Goal: Information Seeking & Learning: Find specific page/section

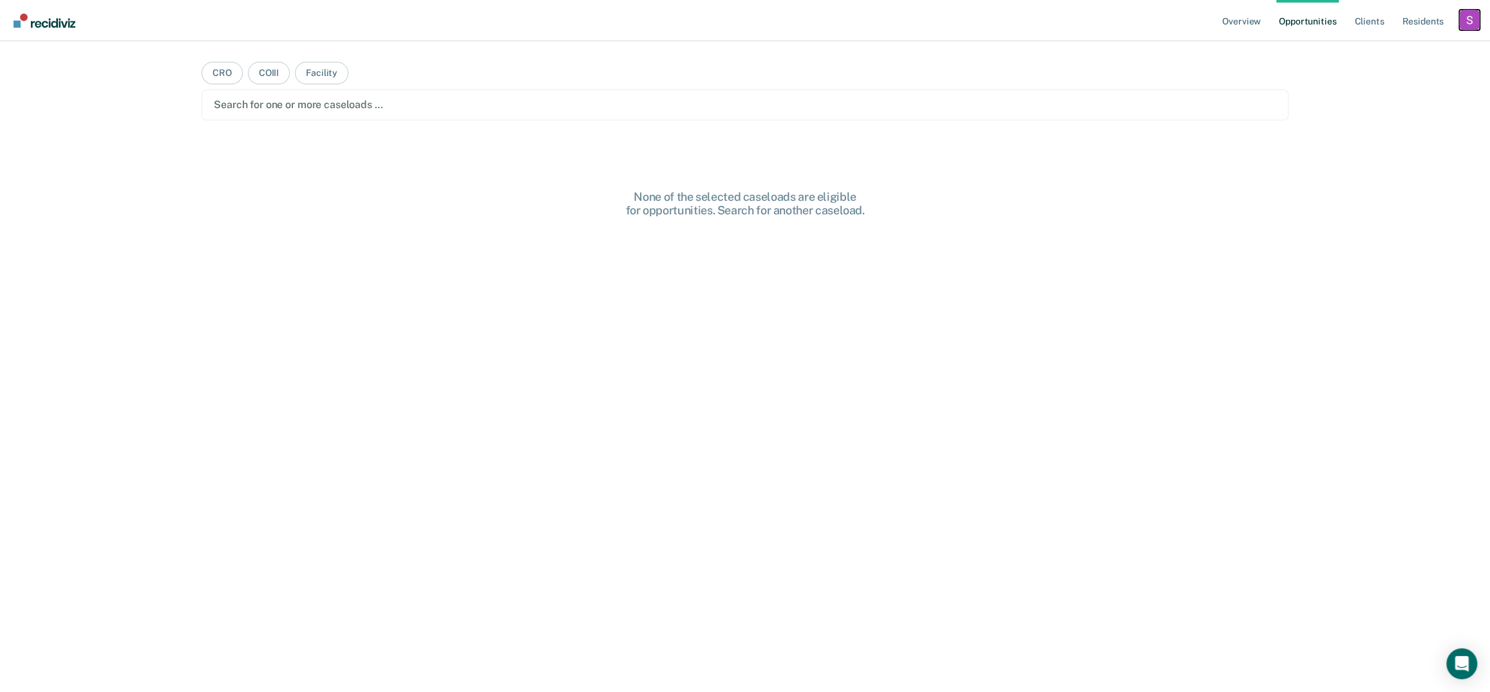
click at [1467, 21] on div "Profile dropdown button" at bounding box center [1469, 20] width 21 height 21
click at [1366, 48] on link "Profile" at bounding box center [1418, 52] width 104 height 11
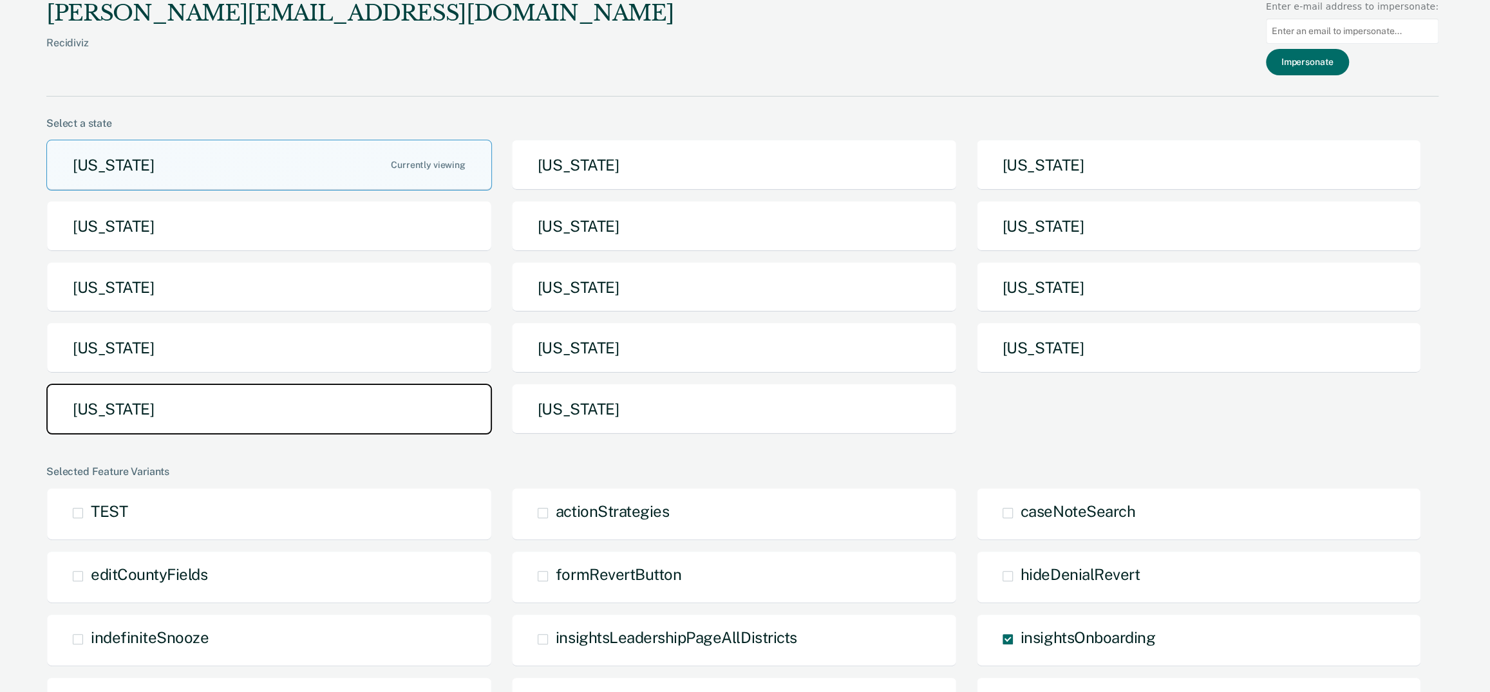
click at [279, 408] on button "[US_STATE]" at bounding box center [269, 409] width 446 height 51
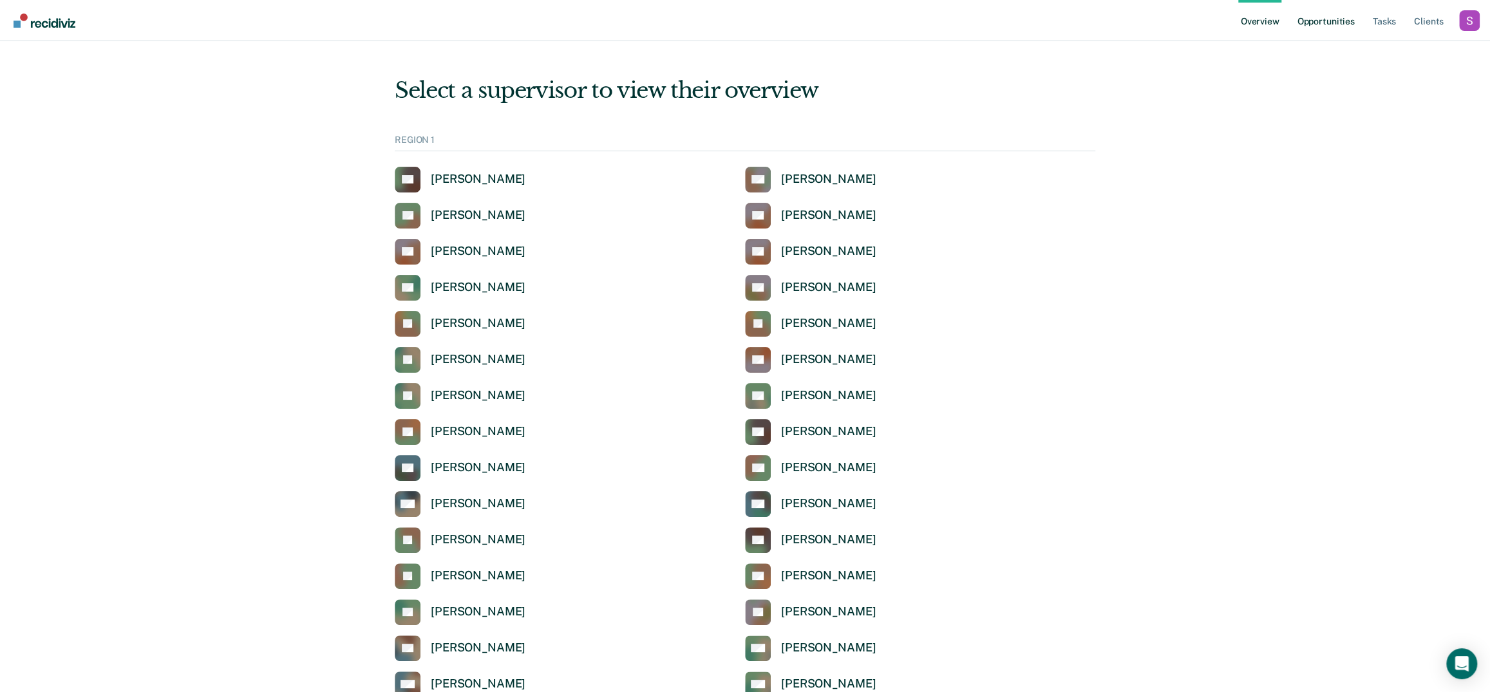
click at [1312, 23] on link "Opportunities" at bounding box center [1325, 20] width 62 height 41
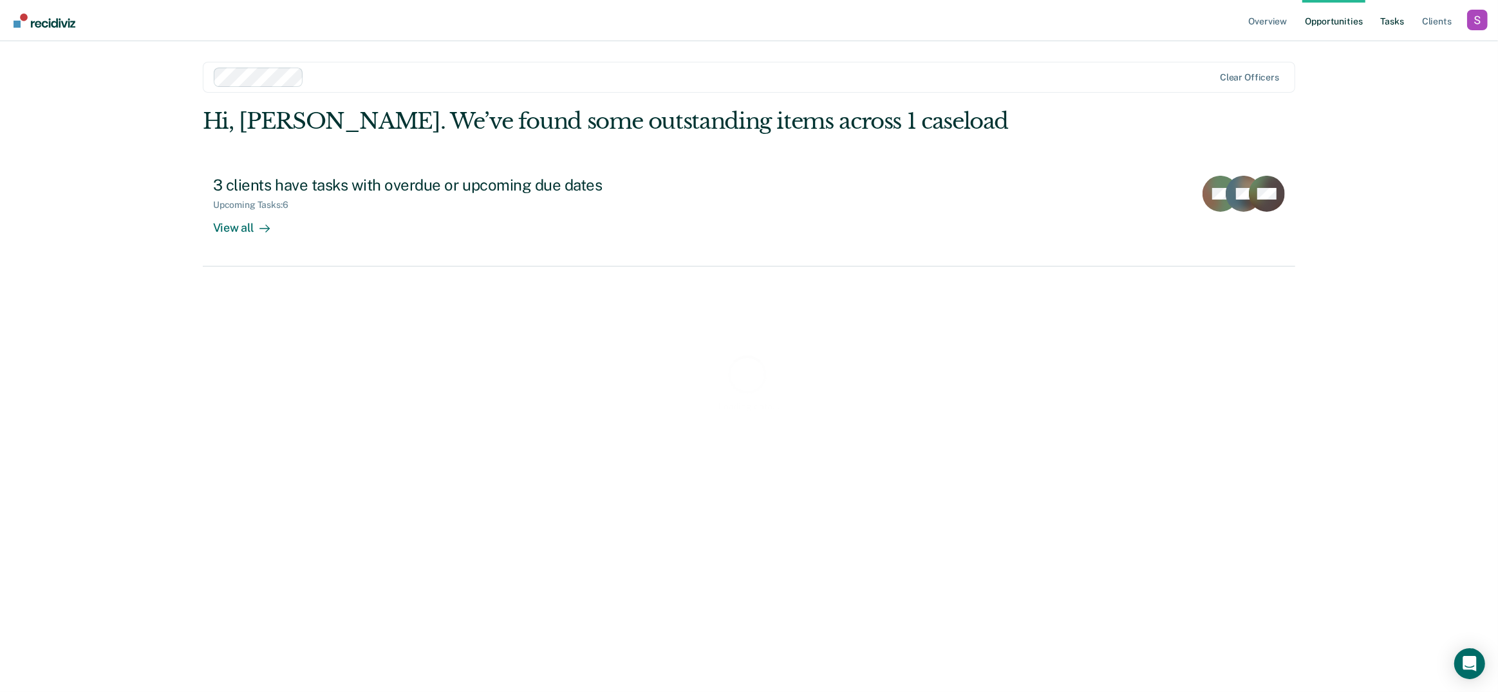
click at [1397, 21] on link "Tasks" at bounding box center [1393, 20] width 28 height 41
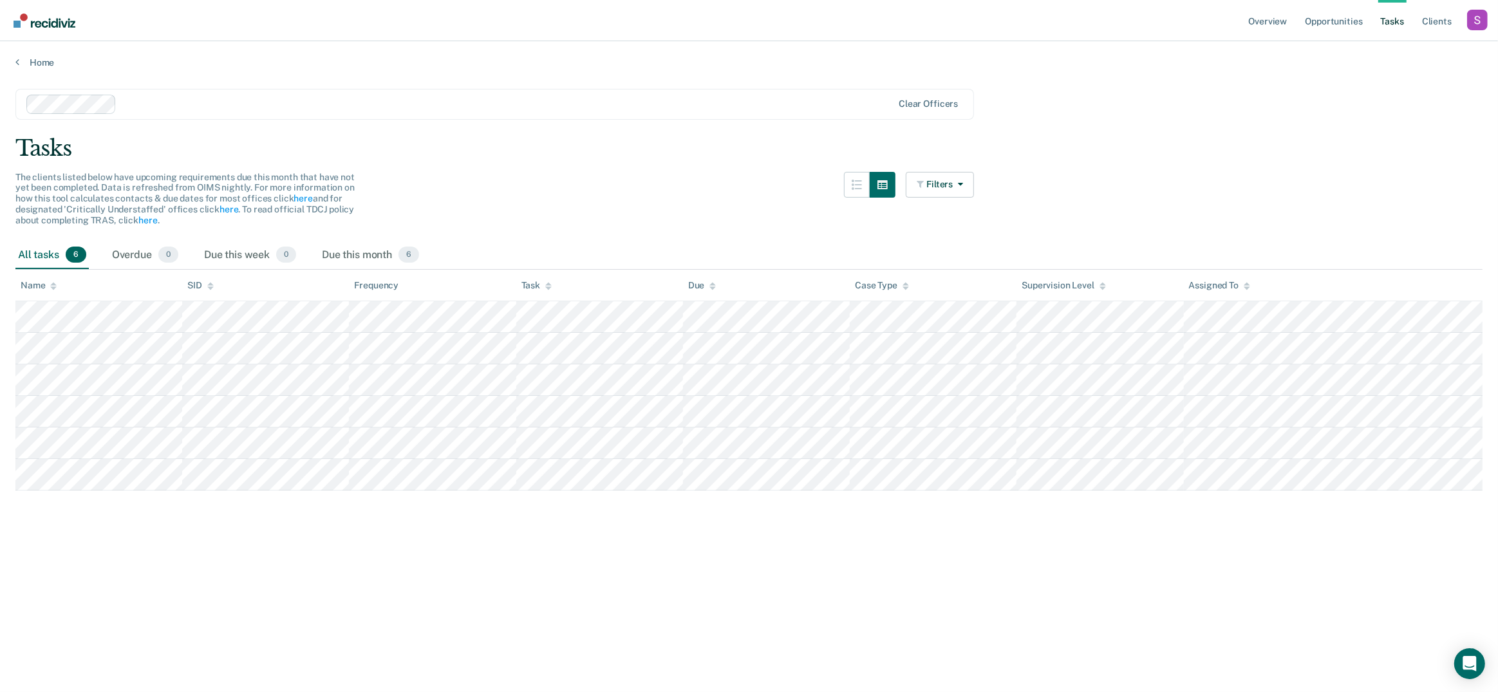
click at [758, 109] on div at bounding box center [507, 104] width 771 height 15
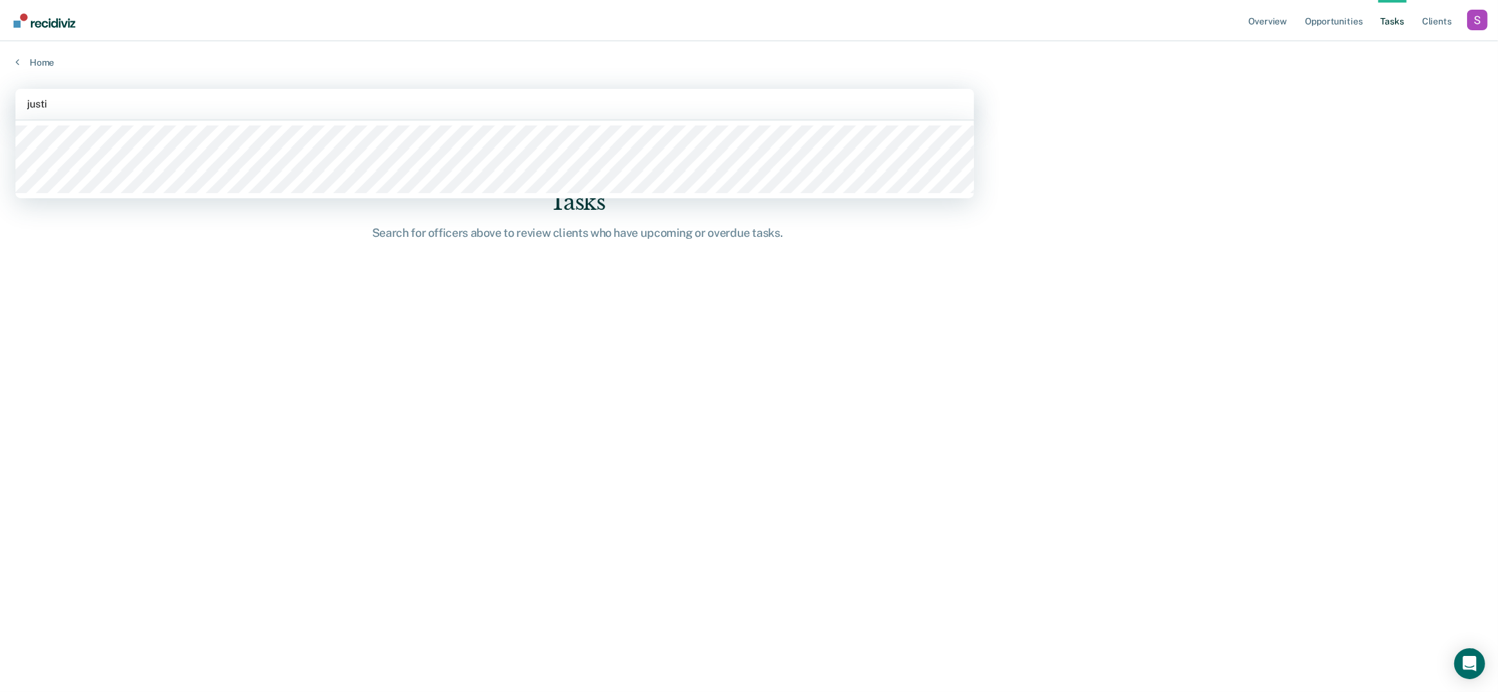
type input "justin"
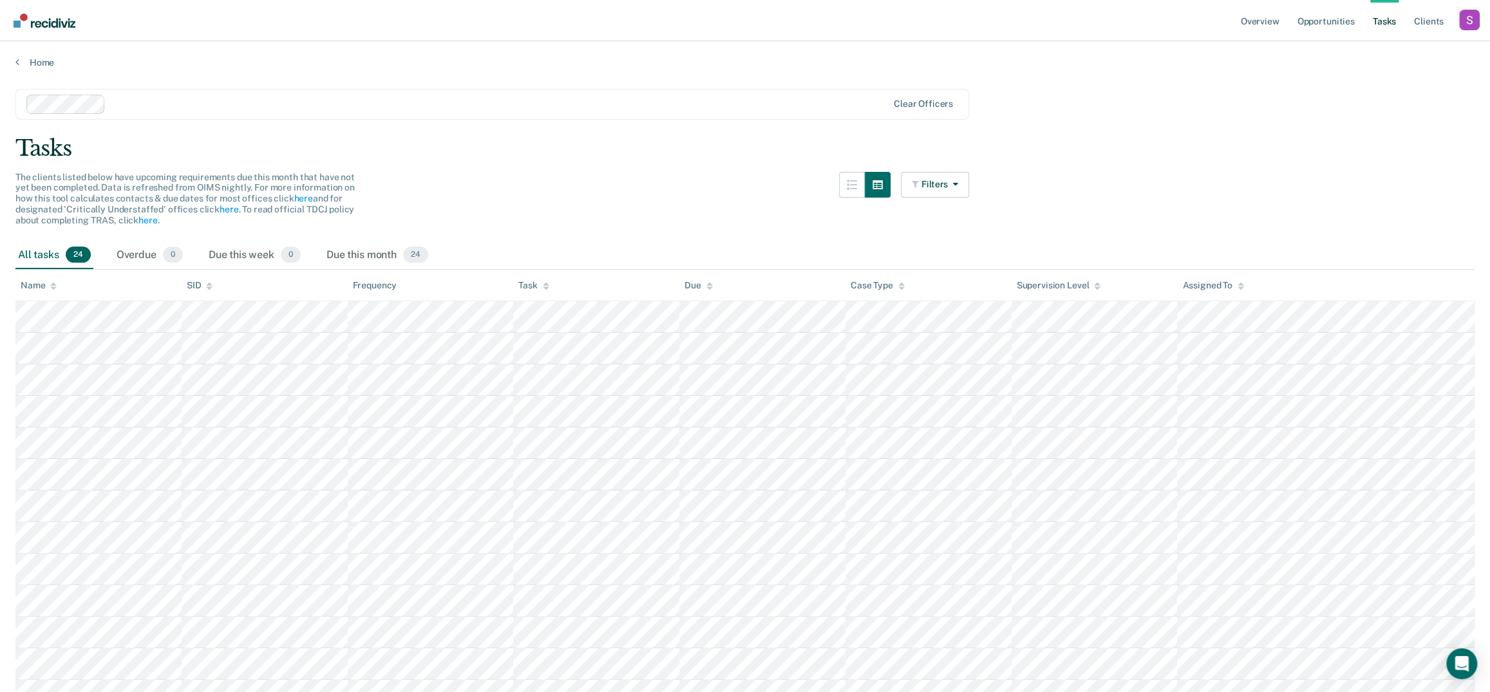
click at [1171, 155] on div "Tasks" at bounding box center [744, 148] width 1459 height 26
click at [1433, 28] on link "Client s" at bounding box center [1428, 20] width 35 height 41
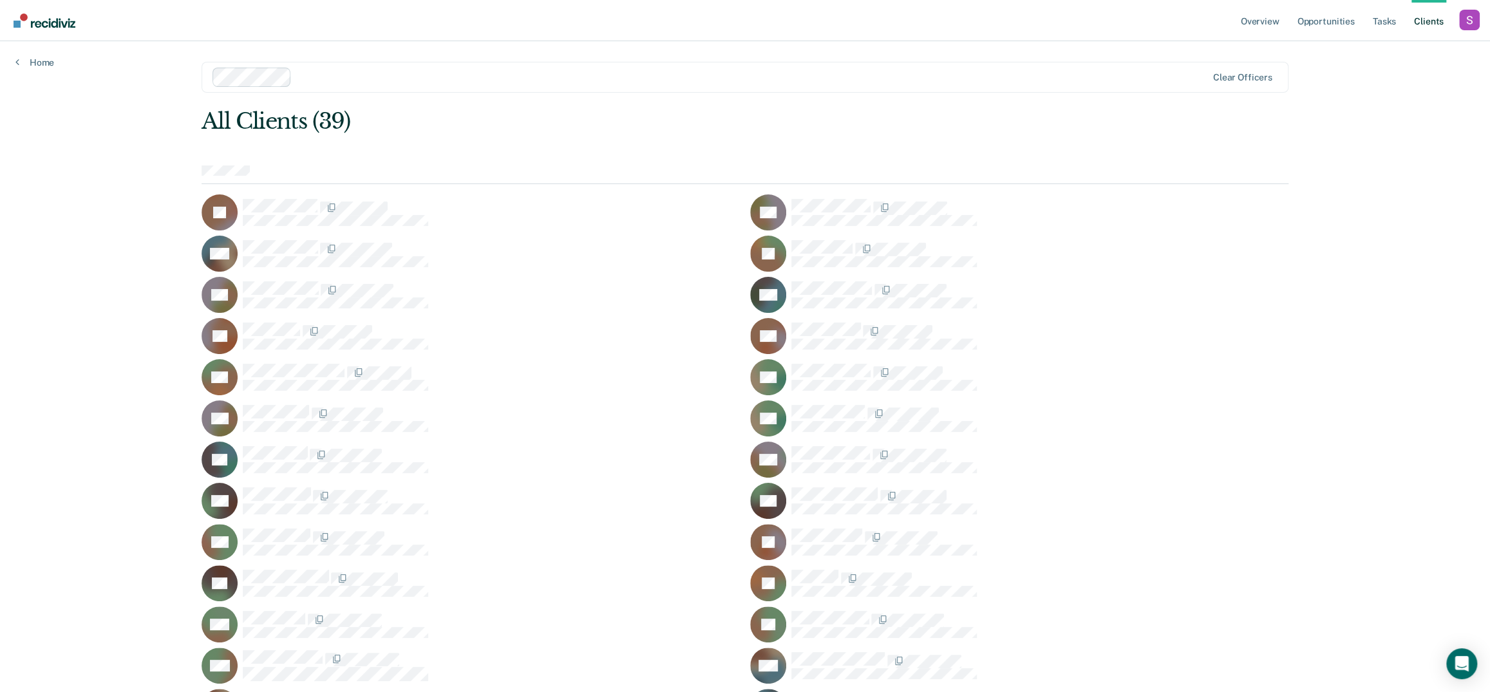
scroll to position [370, 0]
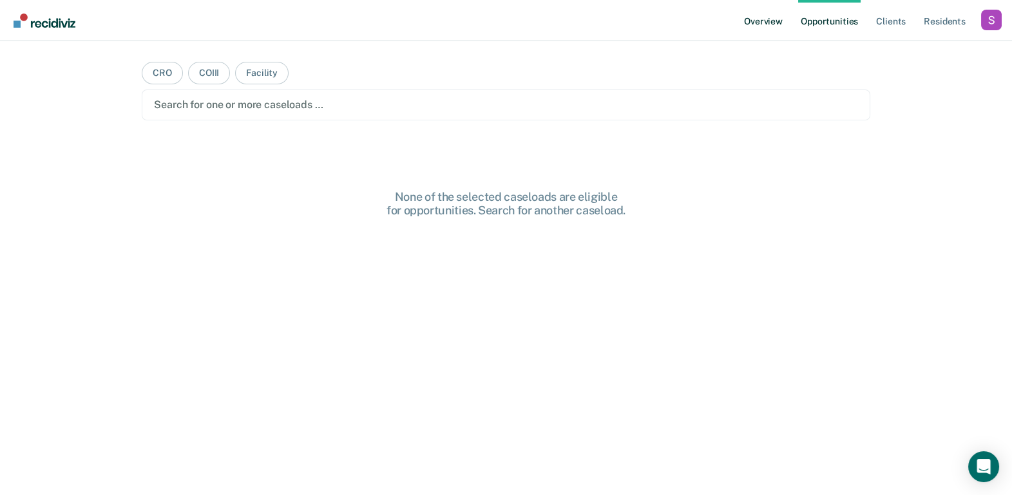
click at [778, 25] on link "Overview" at bounding box center [763, 20] width 44 height 41
click at [969, 26] on ul "Overview Opportunities Client s Resident s" at bounding box center [861, 20] width 240 height 41
click at [986, 29] on div "Profile dropdown button" at bounding box center [991, 20] width 21 height 21
click at [901, 53] on link "Profile" at bounding box center [939, 52] width 104 height 11
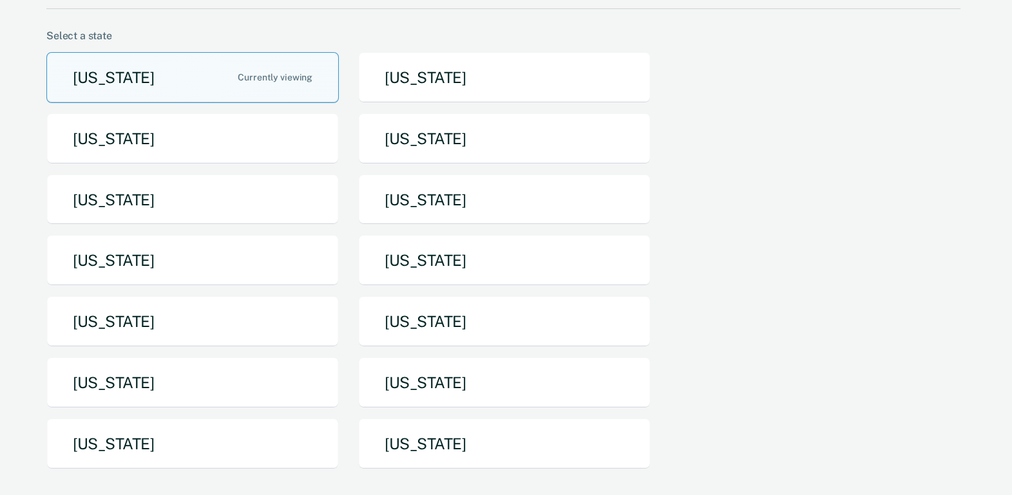
scroll to position [126, 0]
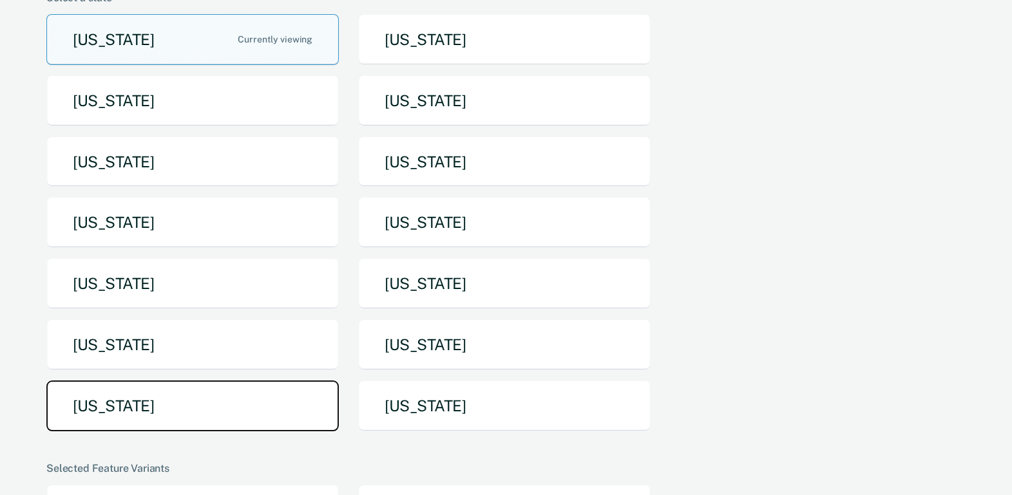
click at [194, 406] on button "[US_STATE]" at bounding box center [192, 406] width 292 height 51
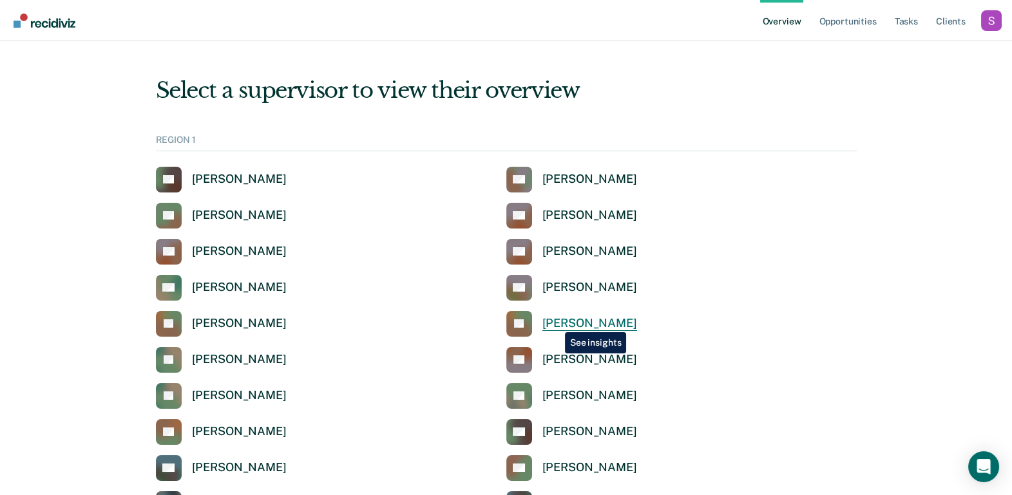
click at [555, 323] on div "[PERSON_NAME]" at bounding box center [589, 323] width 95 height 15
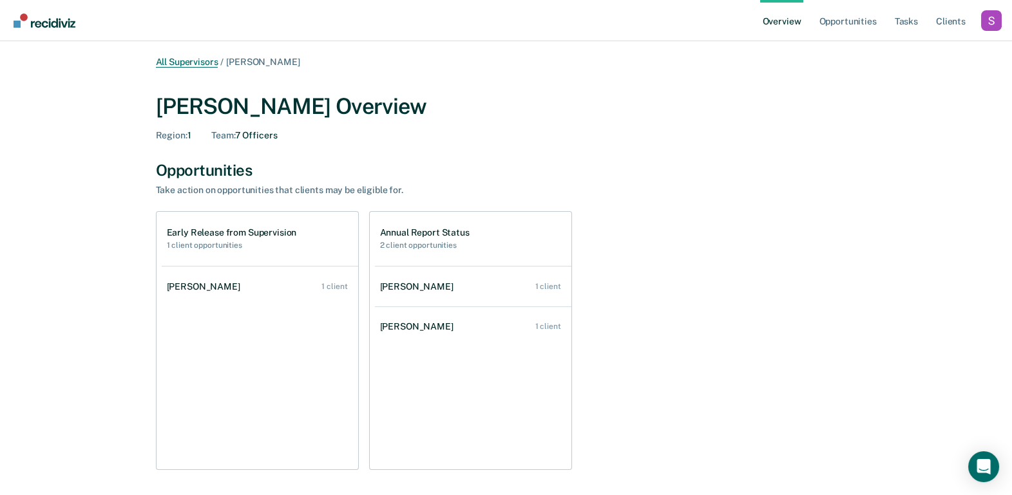
click at [190, 66] on link "All Supervisors" at bounding box center [187, 62] width 62 height 11
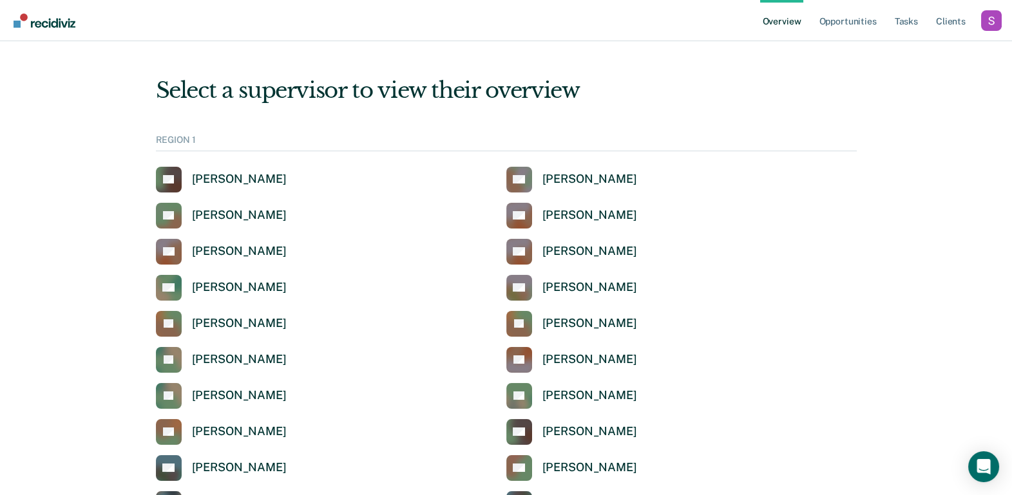
scroll to position [472, 0]
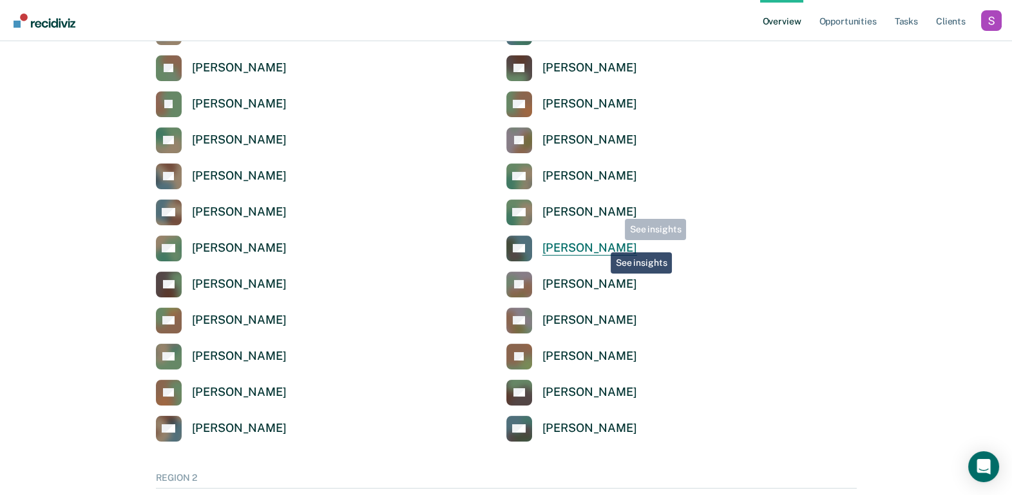
click at [601, 243] on div "[PERSON_NAME]" at bounding box center [589, 248] width 95 height 15
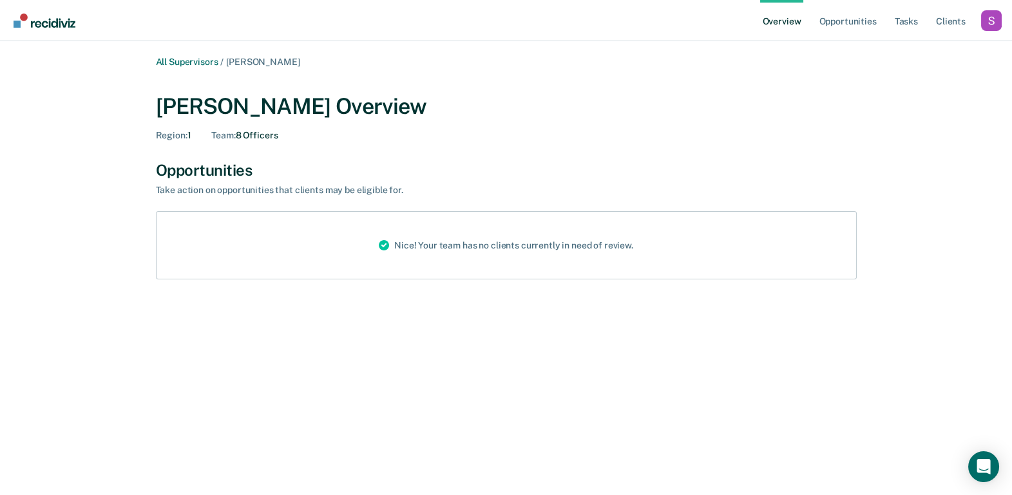
click at [79, 208] on div "All Supervisors / [PERSON_NAME] [PERSON_NAME] Overview Region : 1 Team : 8 Offi…" at bounding box center [505, 255] width 981 height 397
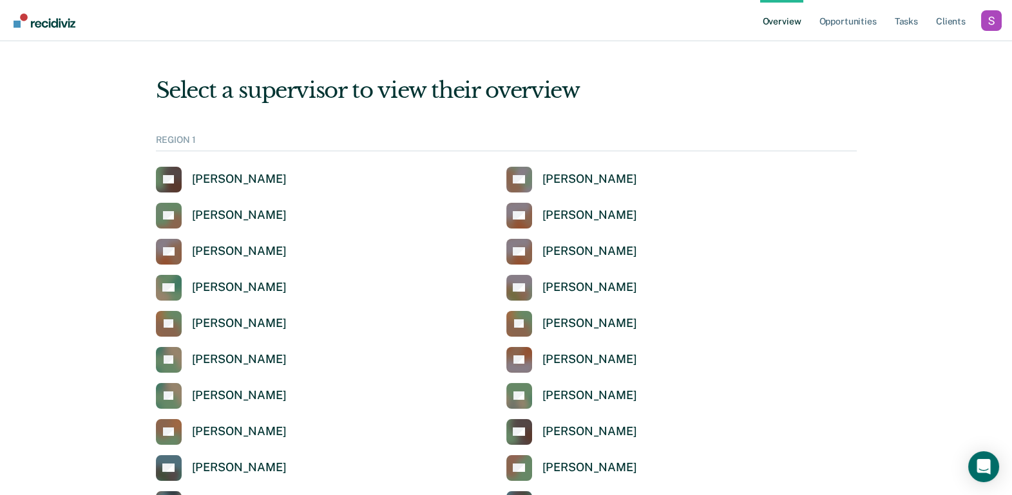
scroll to position [472, 0]
